Goal: Complete application form: Complete application form

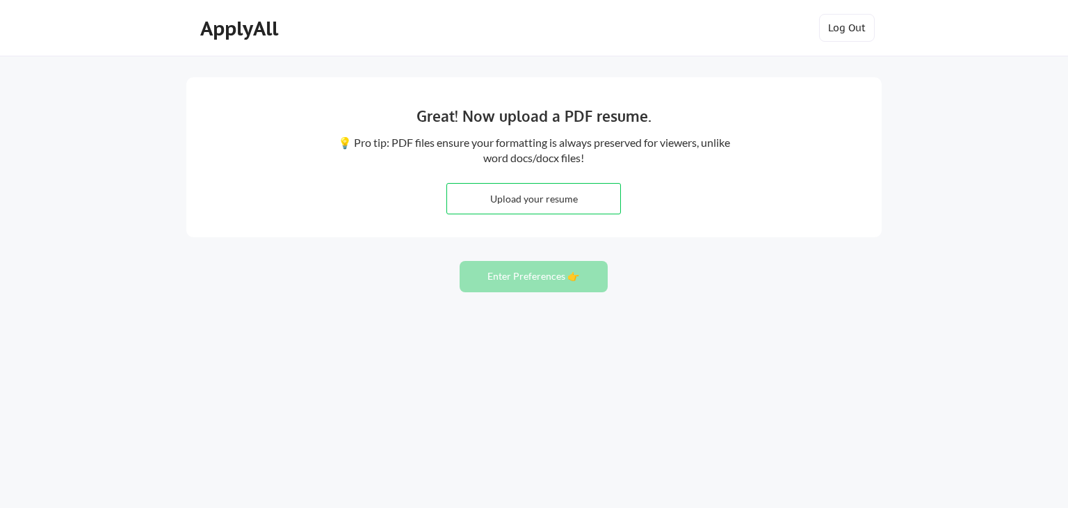
click at [531, 202] on input "file" at bounding box center [533, 199] width 173 height 30
type input "C:\fakepath\CV_Pamela_Gomez_EN.pdf"
click at [527, 285] on button "Enter Preferences 👉" at bounding box center [534, 276] width 148 height 31
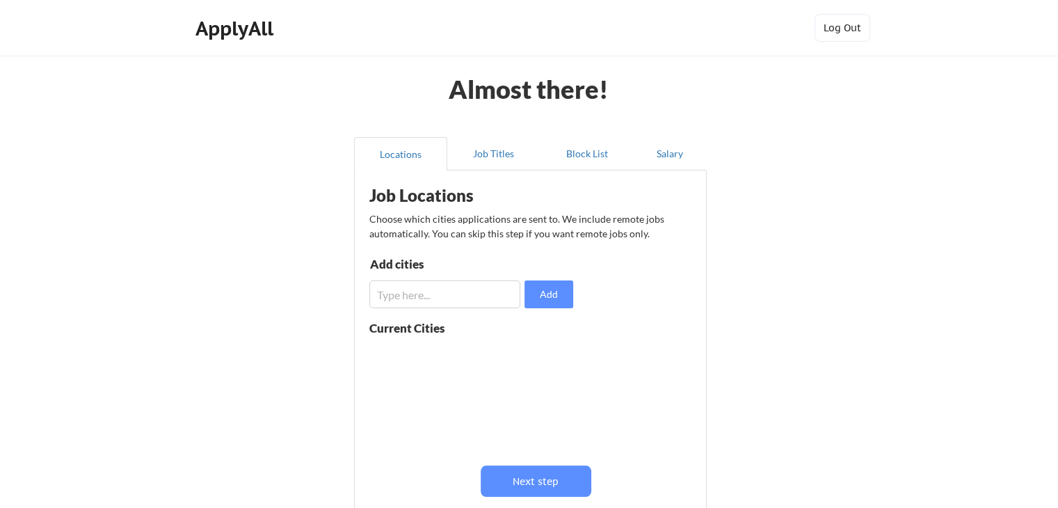
click at [444, 290] on input "input" at bounding box center [444, 294] width 151 height 28
type input "s"
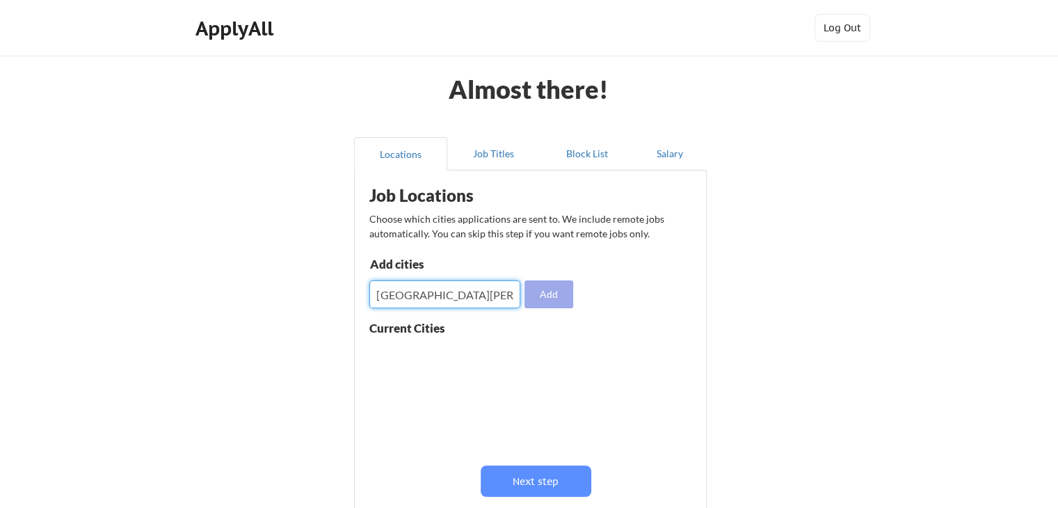
type input "[GEOGRAPHIC_DATA][PERSON_NAME], [GEOGRAPHIC_DATA]"
click at [548, 287] on button "Add" at bounding box center [548, 294] width 49 height 28
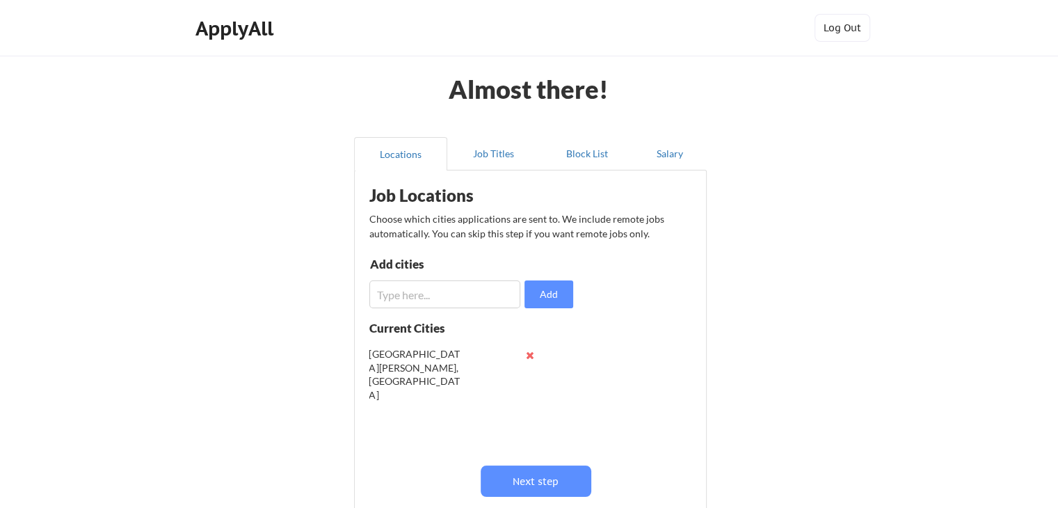
click at [532, 351] on button at bounding box center [530, 355] width 10 height 10
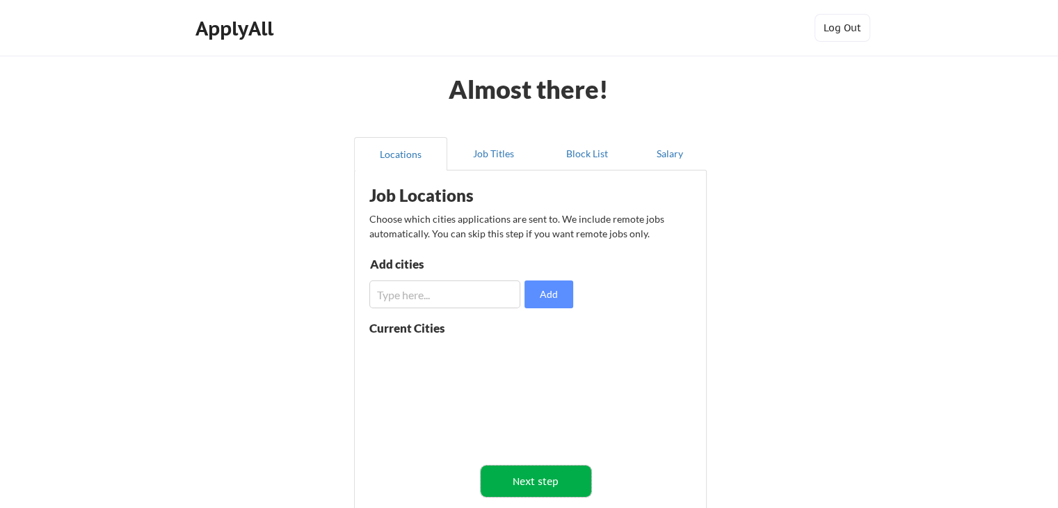
click at [515, 476] on button "Next step" at bounding box center [536, 480] width 111 height 31
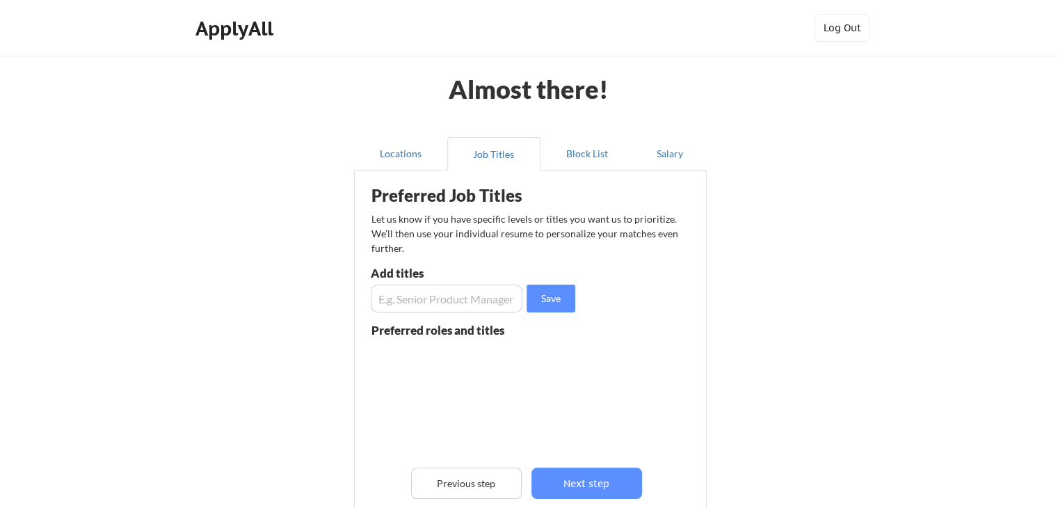
click at [408, 293] on input "input" at bounding box center [447, 298] width 152 height 28
type input "Project Manager"
click at [542, 300] on button "Save" at bounding box center [551, 298] width 49 height 28
click at [458, 298] on input "input" at bounding box center [447, 298] width 152 height 28
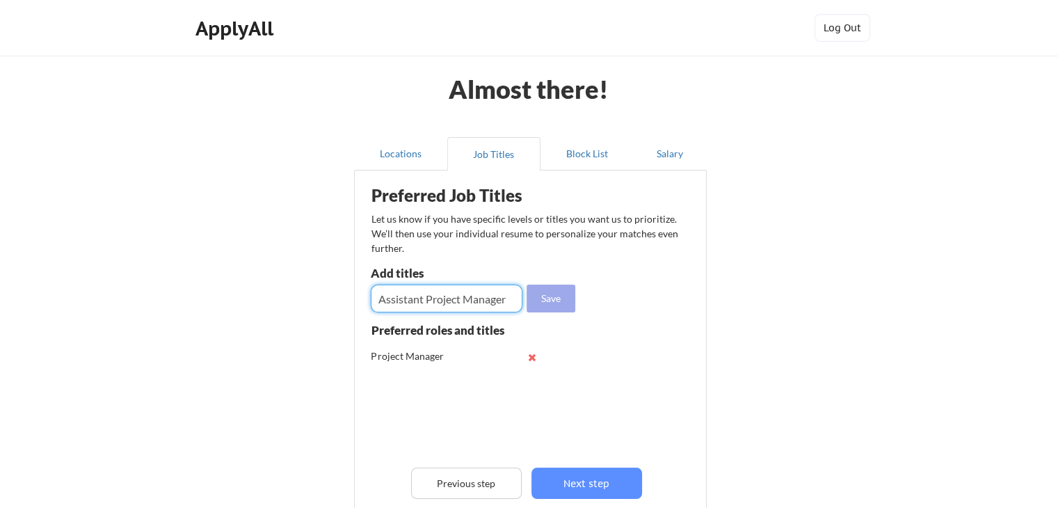
type input "Assistant Project Manager"
click at [541, 293] on button "Save" at bounding box center [551, 298] width 49 height 28
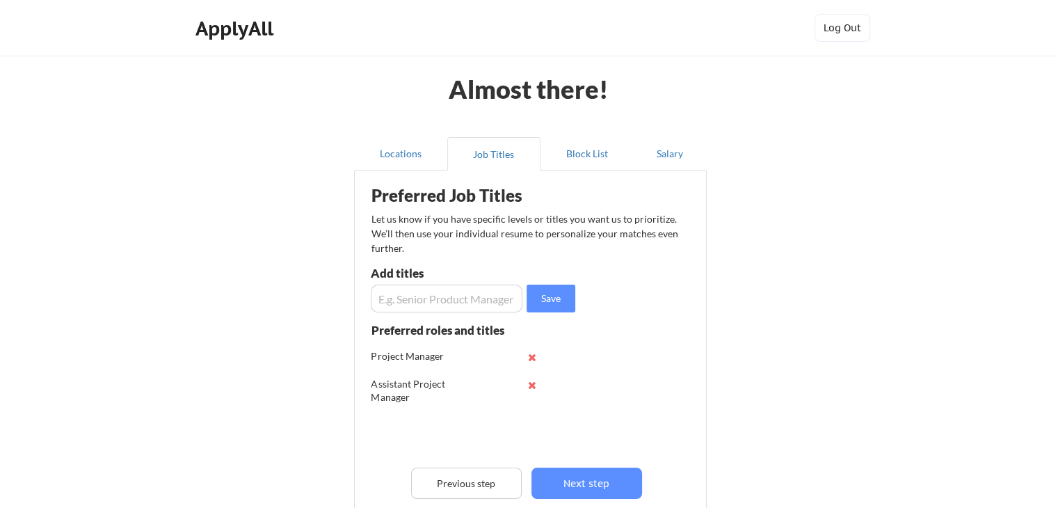
click at [491, 296] on input "input" at bounding box center [447, 298] width 152 height 28
type input "¨"
click at [421, 292] on input "input" at bounding box center [447, 298] width 152 height 28
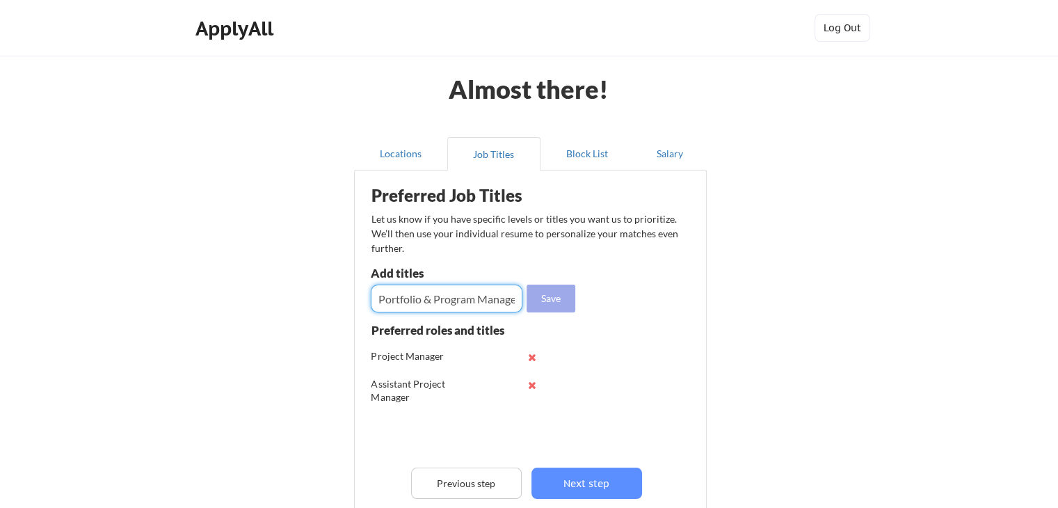
type input "Portfolio & Program Manager"
click at [546, 293] on button "Save" at bounding box center [551, 298] width 49 height 28
click at [470, 294] on input "input" at bounding box center [447, 298] width 152 height 28
type input "Executive Assistant & Project Manager"
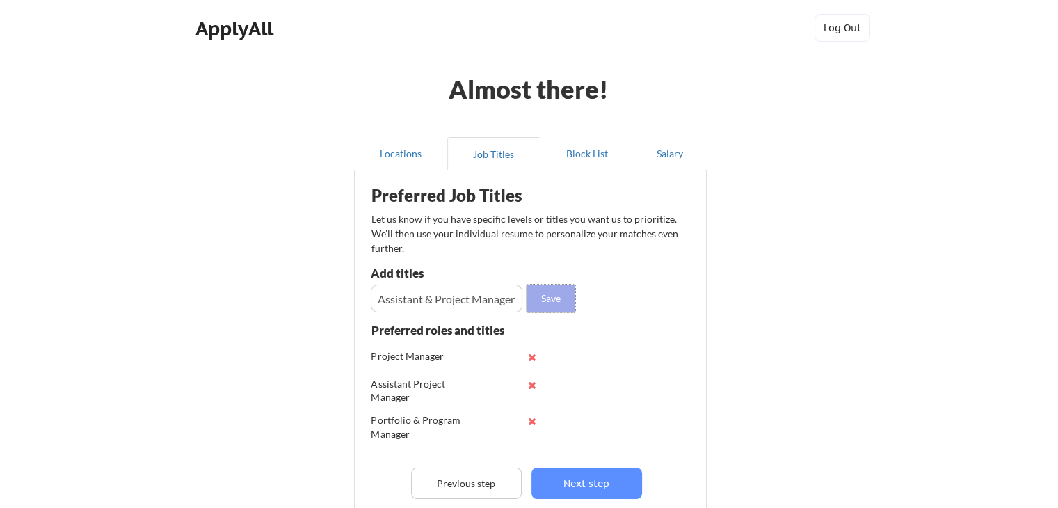
click at [552, 289] on button "Save" at bounding box center [551, 298] width 49 height 28
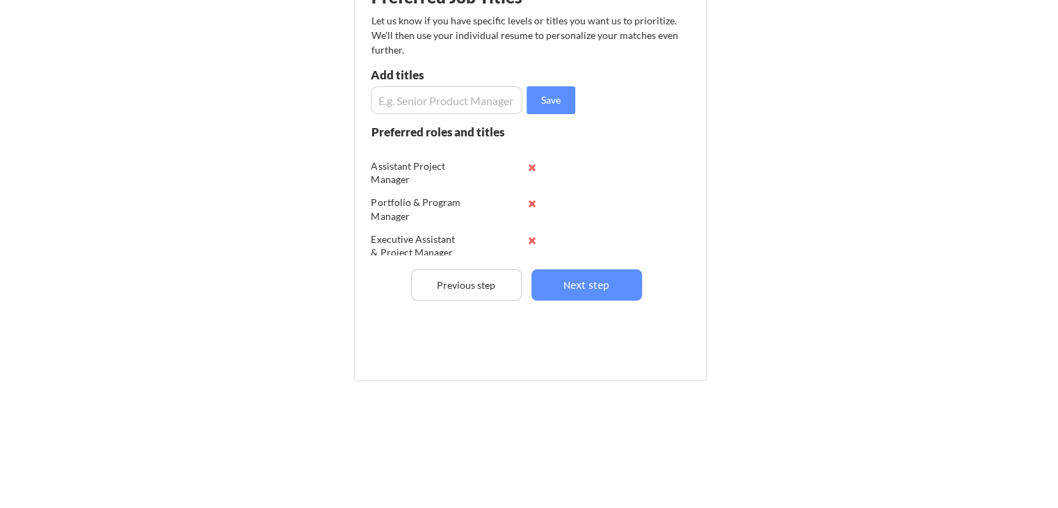
scroll to position [27, 0]
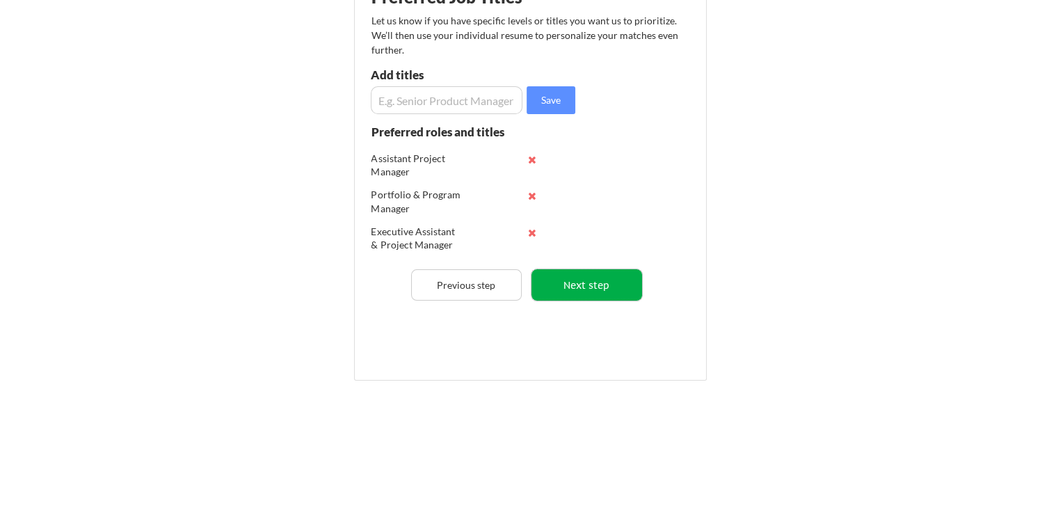
click at [558, 282] on button "Next step" at bounding box center [586, 284] width 111 height 31
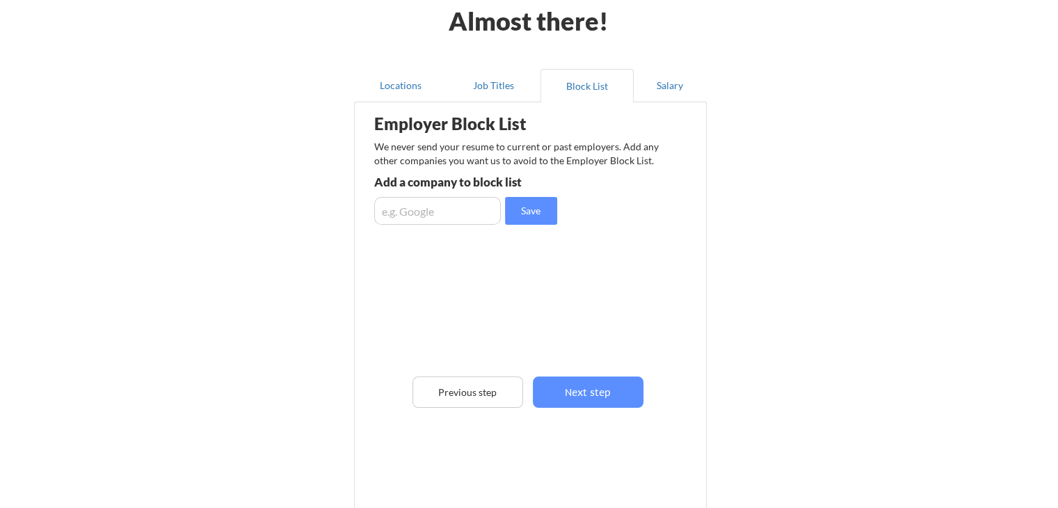
scroll to position [59, 0]
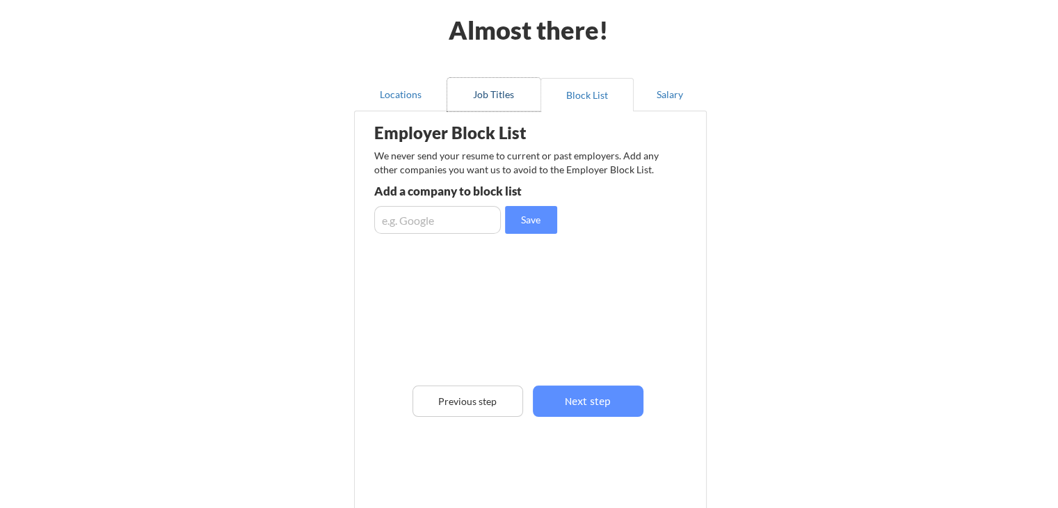
click at [510, 98] on button "Job Titles" at bounding box center [493, 94] width 93 height 33
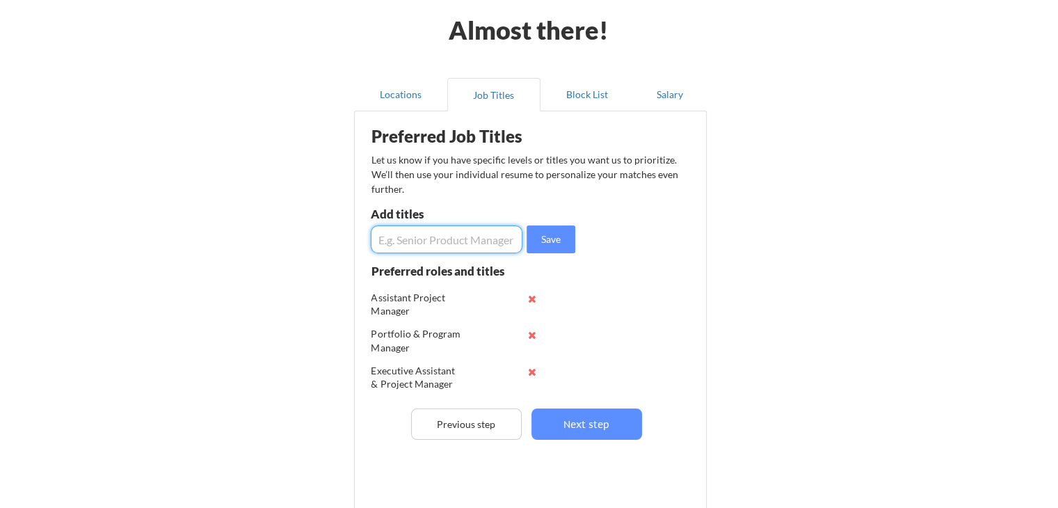
click at [437, 237] on input "input" at bounding box center [447, 239] width 152 height 28
type input "Executive Assistant"
click at [552, 243] on button "Save" at bounding box center [551, 239] width 49 height 28
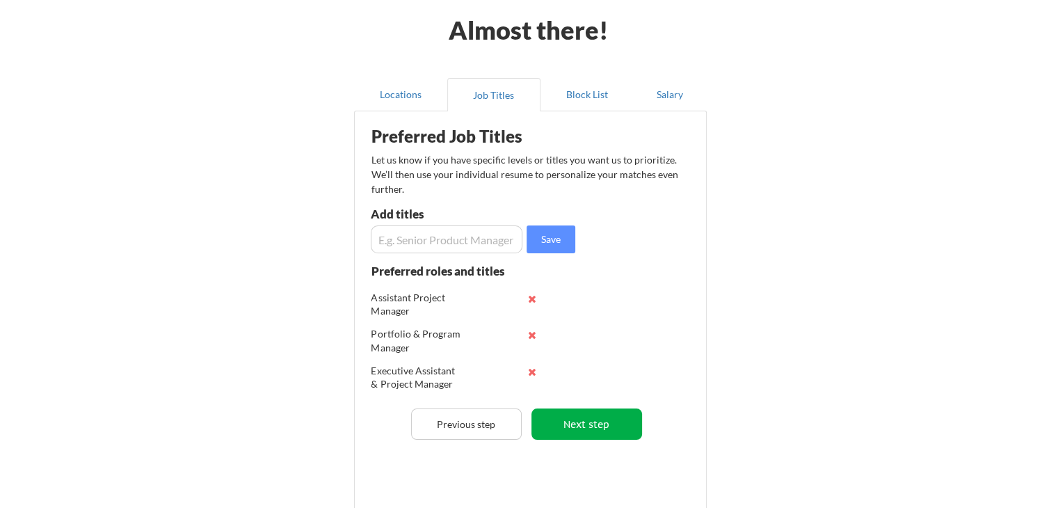
click at [581, 425] on button "Next step" at bounding box center [586, 423] width 111 height 31
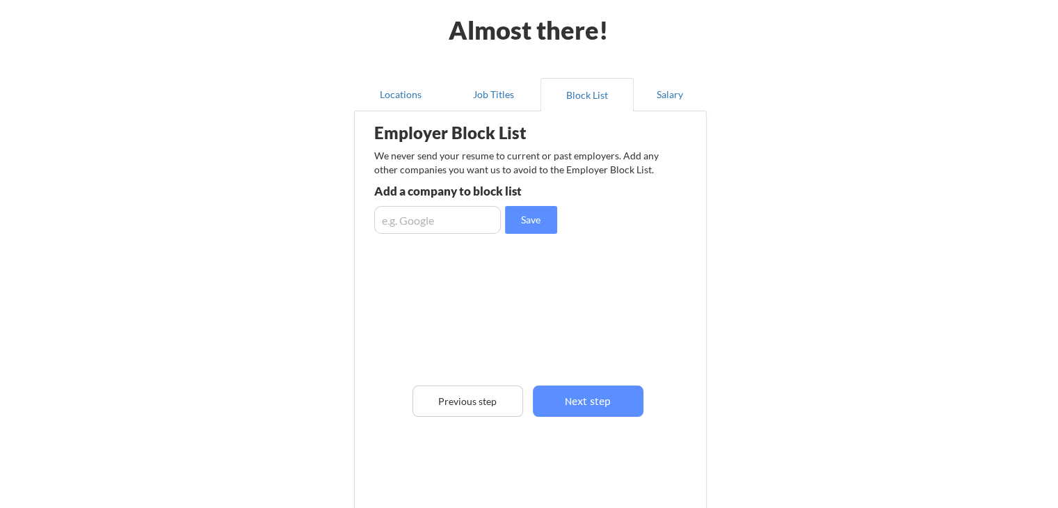
click at [445, 220] on input "input" at bounding box center [437, 220] width 127 height 28
type input "d"
type input "DATEC CORP"
click at [537, 220] on button "Save" at bounding box center [531, 220] width 52 height 28
click at [480, 227] on input "input" at bounding box center [437, 220] width 127 height 28
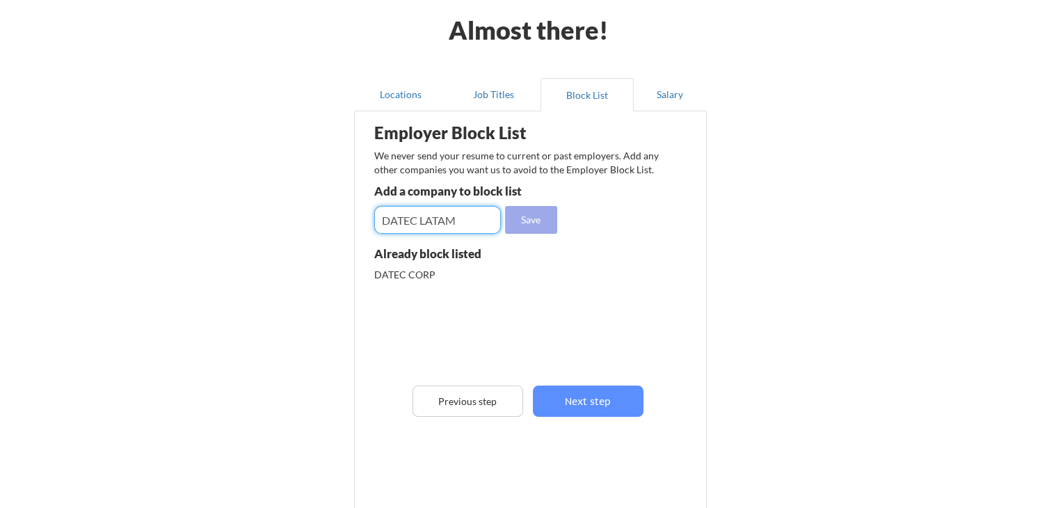
type input "DATEC LATAM"
click at [548, 221] on button "Save" at bounding box center [531, 220] width 52 height 28
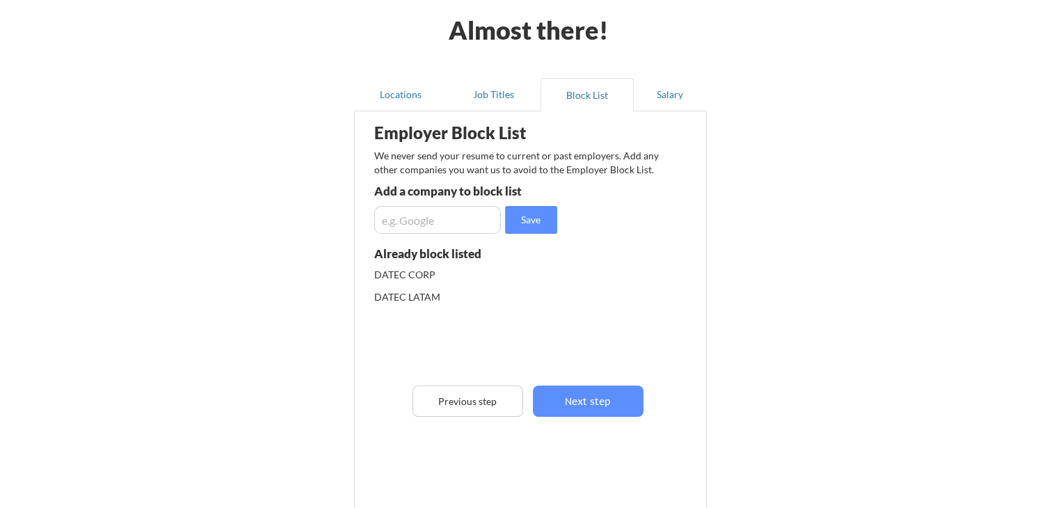
click at [435, 223] on input "input" at bounding box center [437, 220] width 127 height 28
type input "DATEC LTDA"
click at [527, 229] on button "Save" at bounding box center [531, 220] width 52 height 28
click at [563, 407] on button "Next step" at bounding box center [588, 400] width 111 height 31
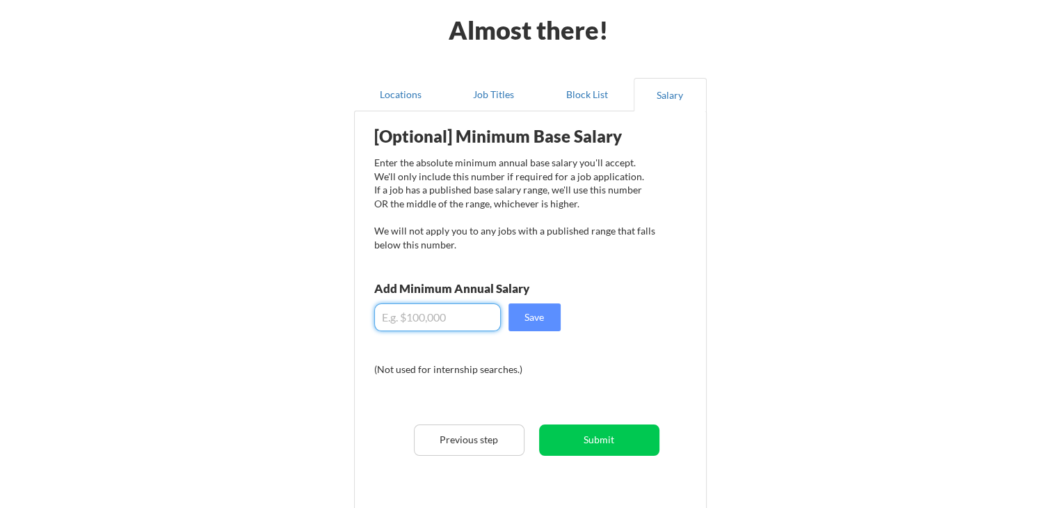
click at [440, 325] on input "input" at bounding box center [437, 317] width 127 height 28
type input "$38,000"
click at [581, 446] on button "Submit" at bounding box center [599, 439] width 120 height 31
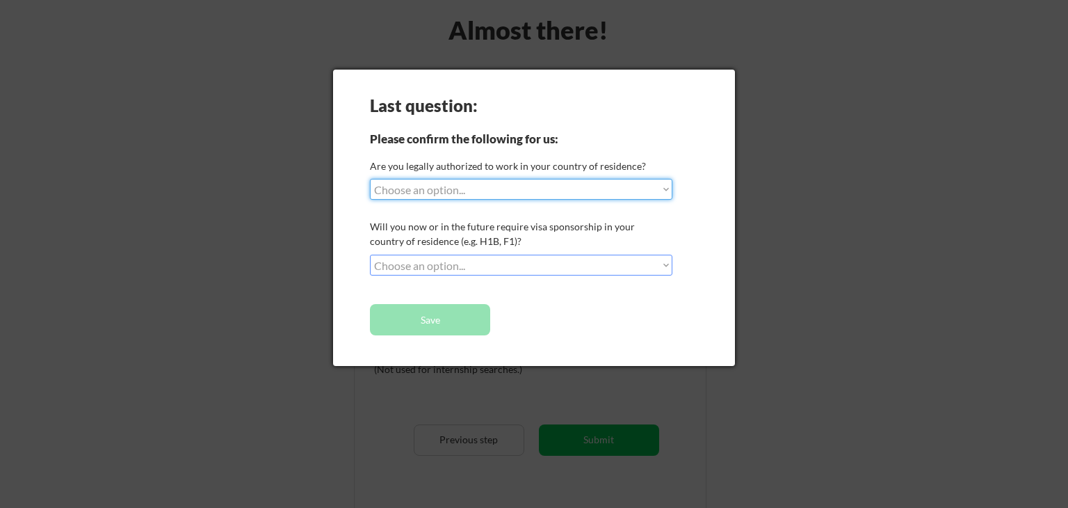
click at [666, 193] on select "Choose an option... Yes, I am a [DEMOGRAPHIC_DATA] Citizen Yes, I am a [DEMOGRA…" at bounding box center [521, 189] width 303 height 21
drag, startPoint x: 485, startPoint y: 168, endPoint x: 538, endPoint y: 158, distance: 53.9
click at [538, 159] on div "Are you legally authorized to work in your country of residence?" at bounding box center [519, 166] width 299 height 15
click at [583, 160] on div "Are you legally authorized to work in your country of residence?" at bounding box center [519, 166] width 299 height 15
click at [586, 192] on select "Choose an option... Yes, I am a [DEMOGRAPHIC_DATA] Citizen Yes, I am a [DEMOGRA…" at bounding box center [521, 189] width 303 height 21
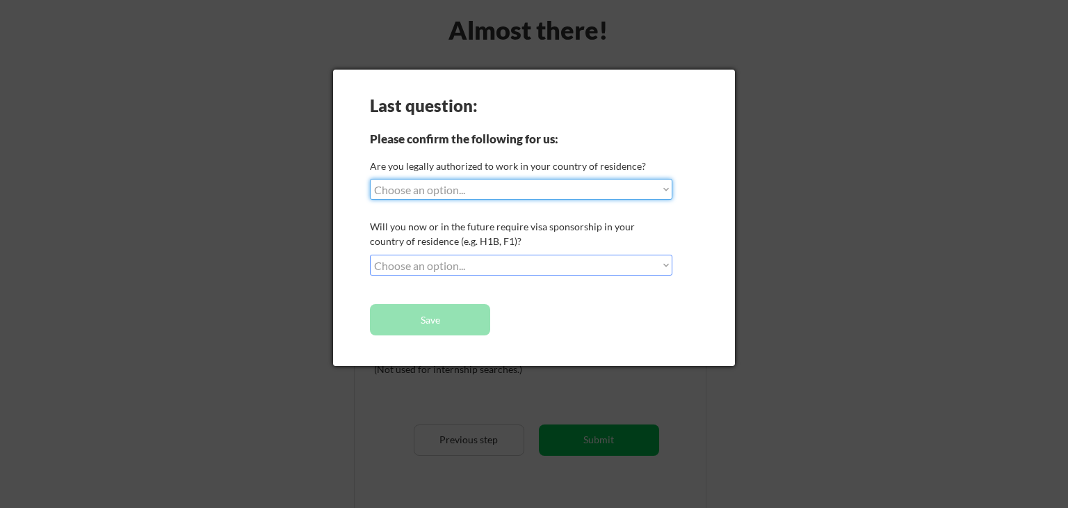
select select ""yes__i_am_an_other_[DEMOGRAPHIC_DATA]""
click at [370, 179] on select "Choose an option... Yes, I am a [DEMOGRAPHIC_DATA] Citizen Yes, I am a [DEMOGRA…" at bounding box center [521, 189] width 303 height 21
click at [510, 265] on select "Choose an option... No, I will not need sponsorship Yes, I will need sponsorship" at bounding box center [521, 265] width 303 height 21
select select ""no__i_will_not_need_sponsorship""
click at [370, 255] on select "Choose an option... No, I will not need sponsorship Yes, I will need sponsorship" at bounding box center [521, 265] width 303 height 21
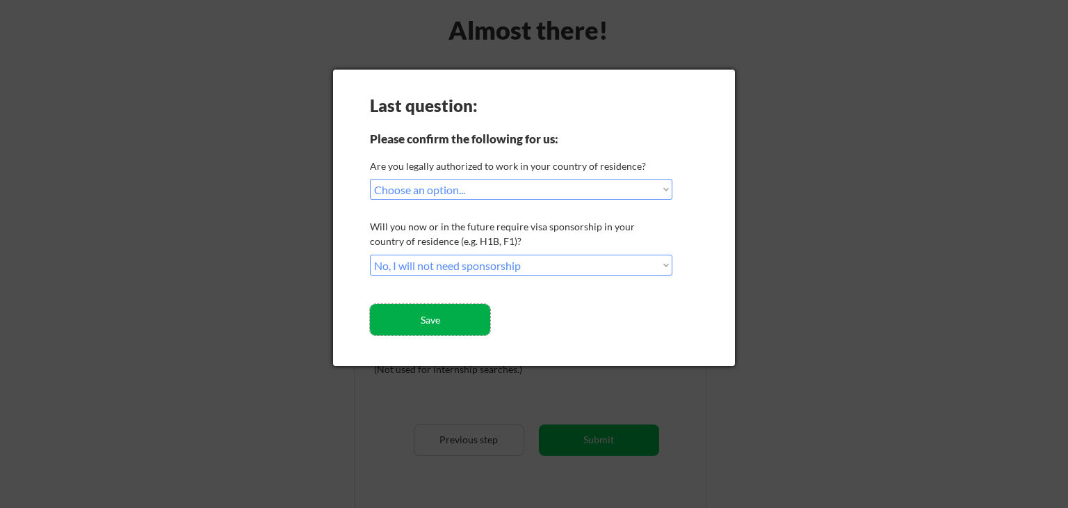
click at [449, 326] on button "Save" at bounding box center [430, 319] width 120 height 31
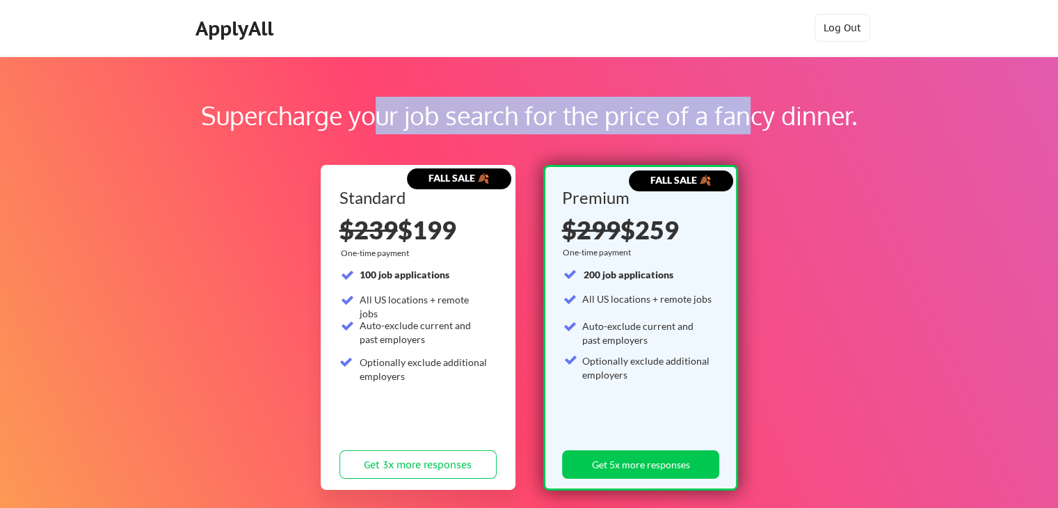
drag, startPoint x: 379, startPoint y: 122, endPoint x: 769, endPoint y: 129, distance: 389.5
click at [764, 131] on div "Supercharge your job search for the price of a fancy dinner." at bounding box center [529, 116] width 880 height 38
click at [835, 31] on button "Log Out" at bounding box center [842, 28] width 56 height 28
